Goal: Task Accomplishment & Management: Manage account settings

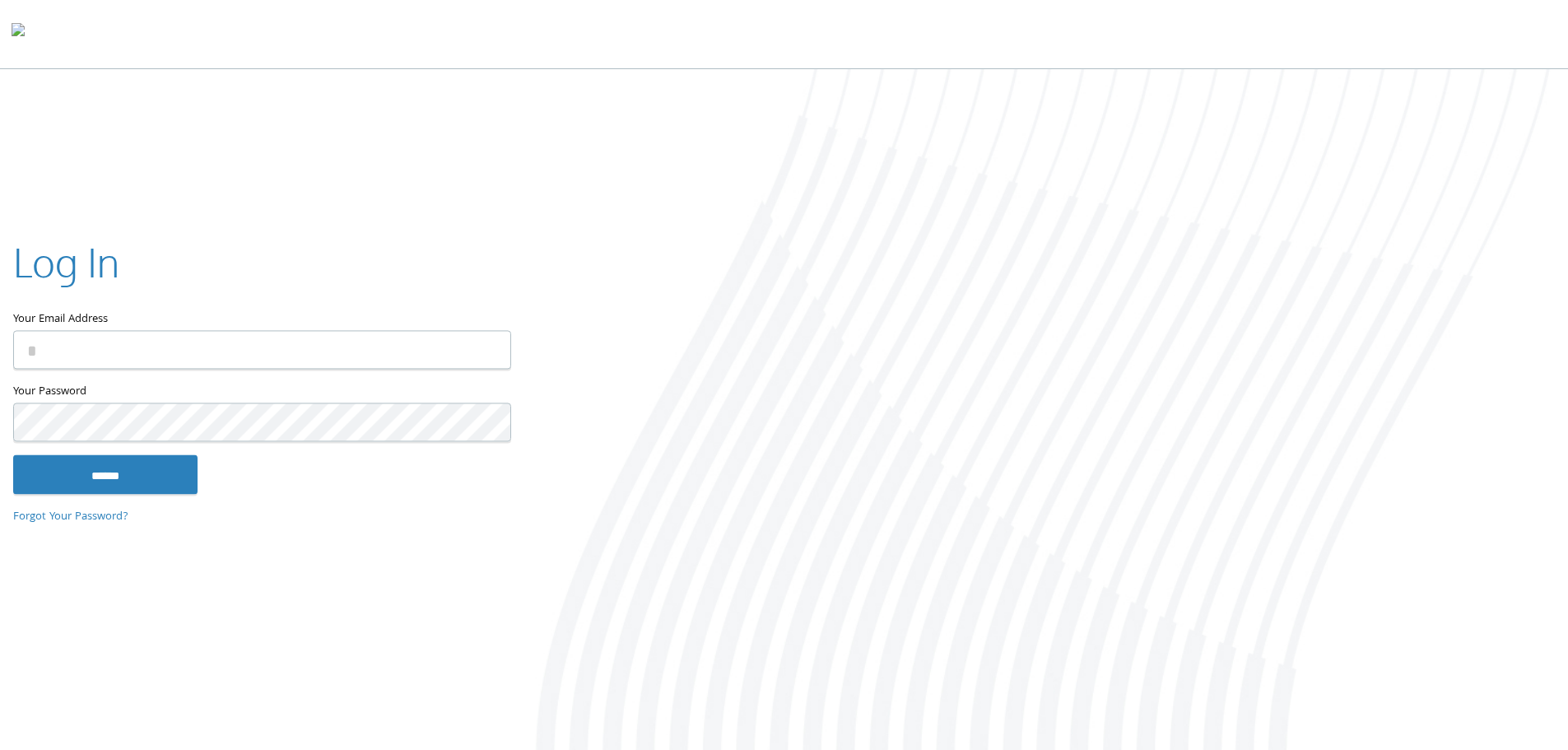
click at [342, 344] on input "Your Email Address" at bounding box center [262, 349] width 498 height 38
type input "**********"
click at [13, 455] on input "******" at bounding box center [105, 474] width 185 height 39
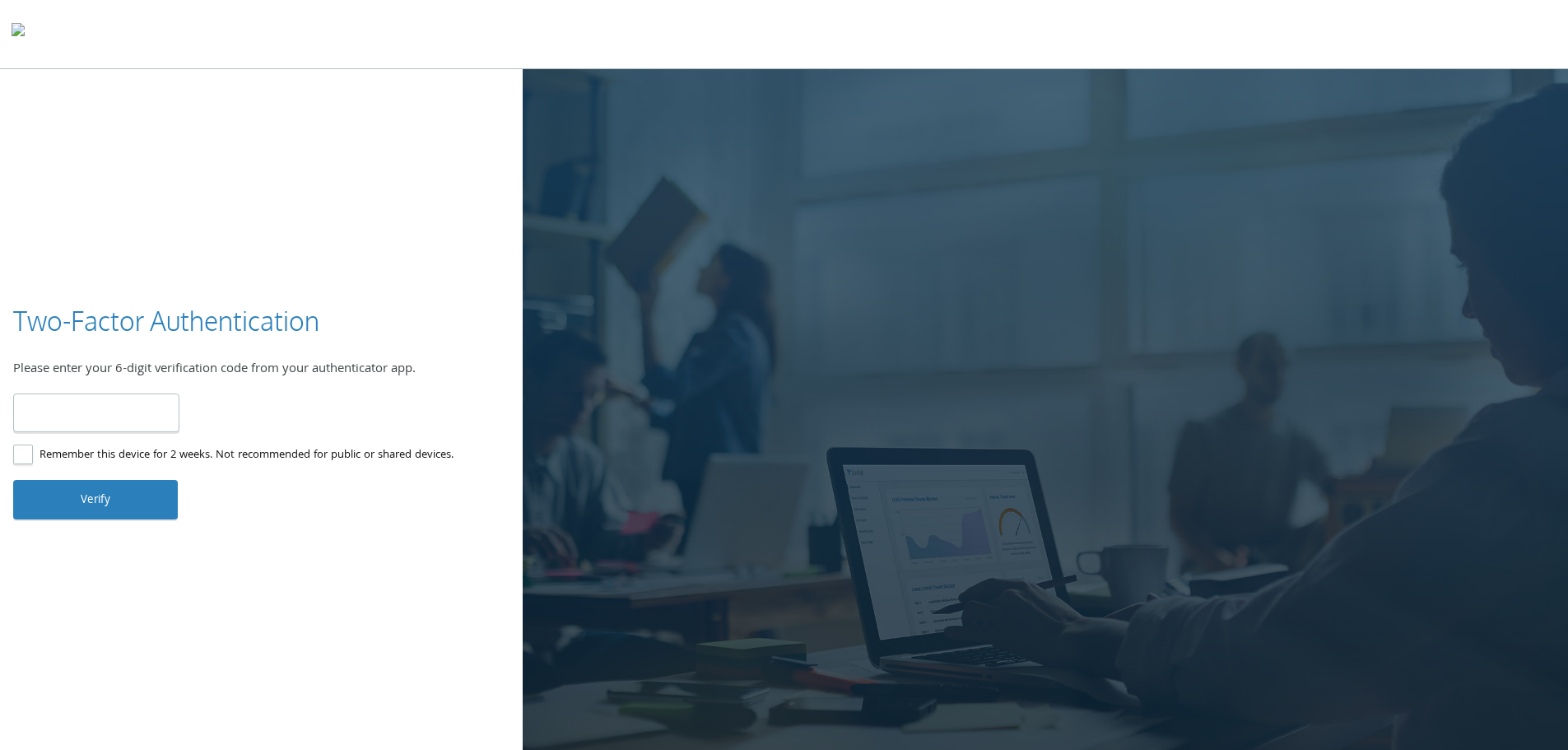
type input "******"
